Goal: Task Accomplishment & Management: Use online tool/utility

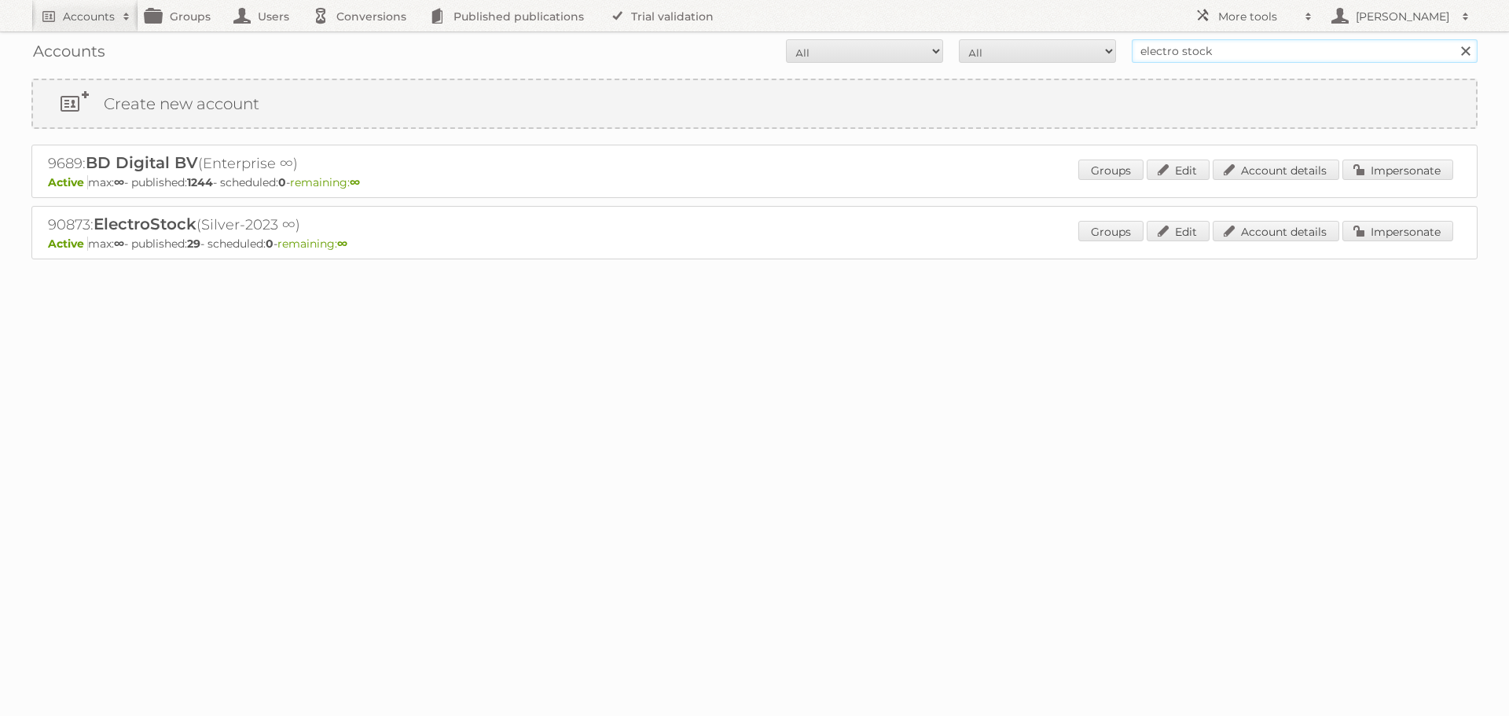
click at [1179, 52] on input "electro stock" at bounding box center [1305, 51] width 346 height 24
type input "daka"
click at [1454, 39] on input "Search" at bounding box center [1466, 51] width 24 height 24
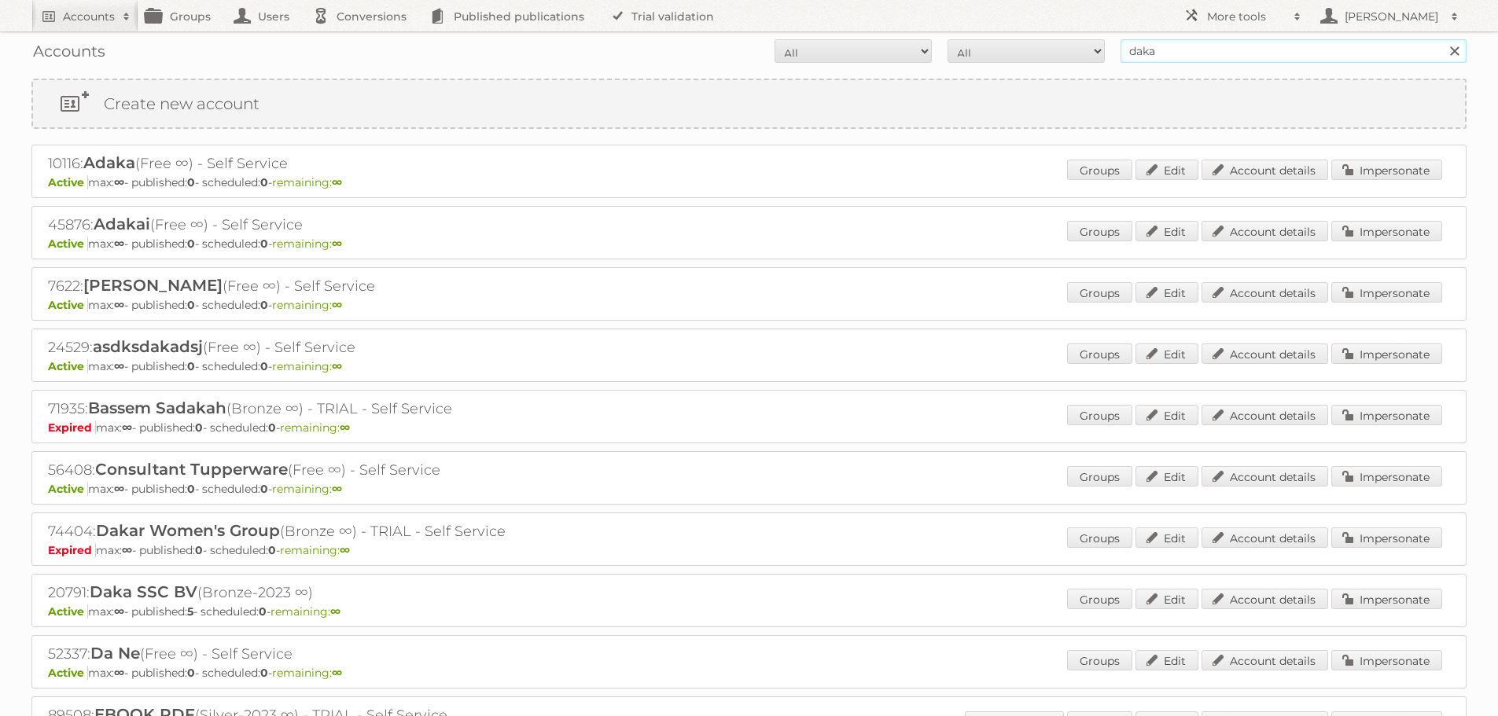
click at [1195, 55] on input "daka" at bounding box center [1293, 51] width 346 height 24
type input "daka sport"
click at [1442, 39] on input "Search" at bounding box center [1454, 51] width 24 height 24
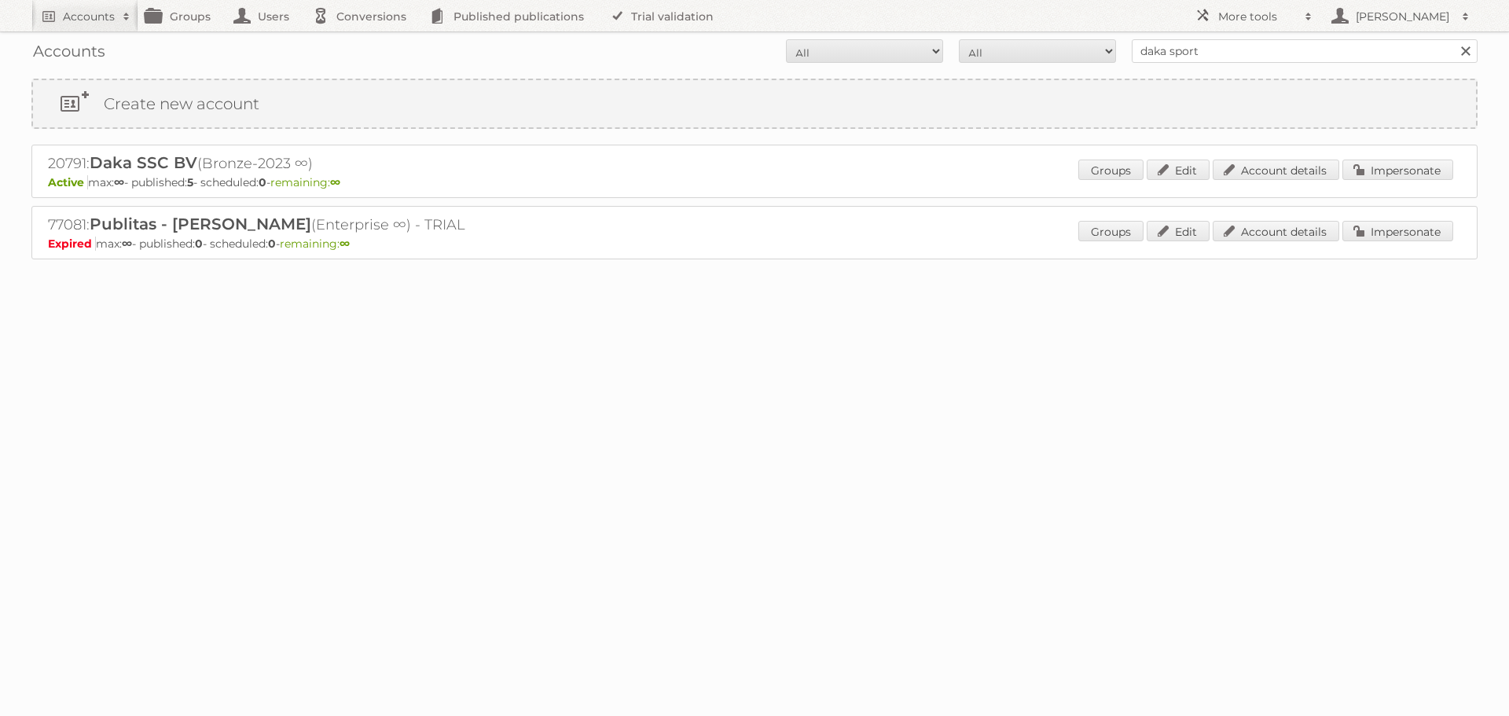
click at [1017, 535] on body "Accounts Search Advanced Search Create new account Groups Users Conversions Pub…" at bounding box center [754, 358] width 1509 height 716
click at [1373, 161] on link "Impersonate" at bounding box center [1398, 170] width 111 height 20
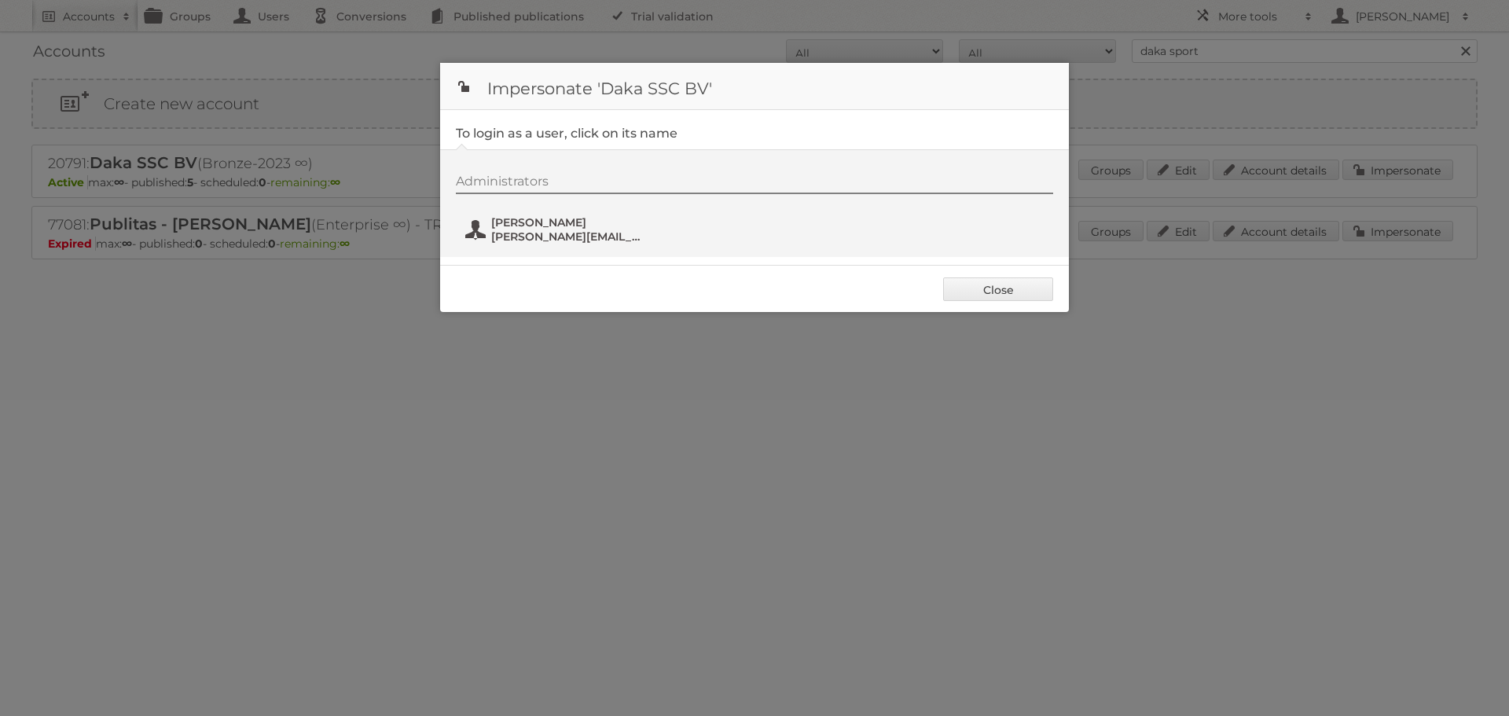
click at [527, 237] on span "richard@daka.nl" at bounding box center [567, 237] width 153 height 14
